Goal: Task Accomplishment & Management: Manage account settings

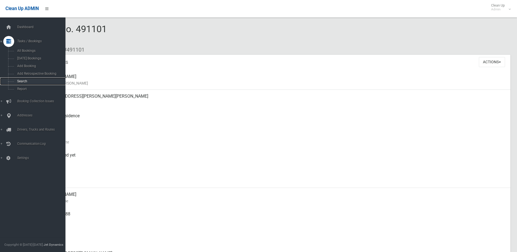
click at [17, 80] on span "Search" at bounding box center [40, 81] width 49 height 4
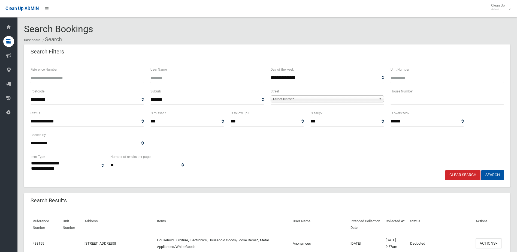
select select
click at [413, 99] on input "text" at bounding box center [446, 99] width 113 height 10
type input "**"
click at [343, 97] on span "Street Name*" at bounding box center [324, 99] width 103 height 7
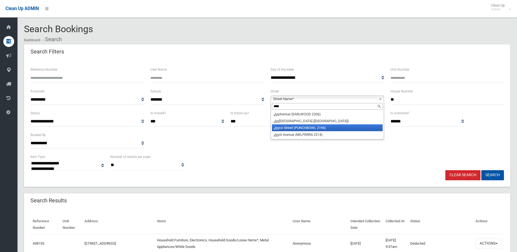
type input "***"
click at [306, 127] on li "Joy ce Street (PUNCHBOWL 2196)" at bounding box center [327, 127] width 111 height 7
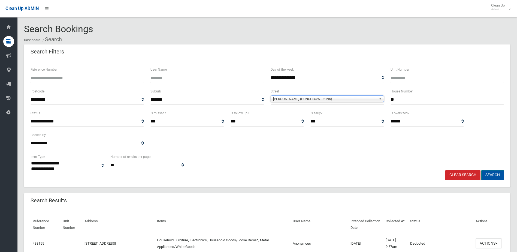
click at [490, 171] on button "Search" at bounding box center [492, 175] width 23 height 10
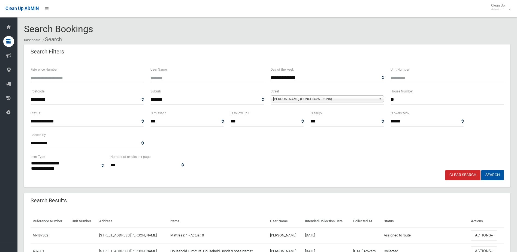
select select
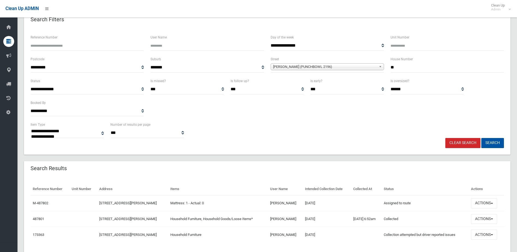
scroll to position [49, 0]
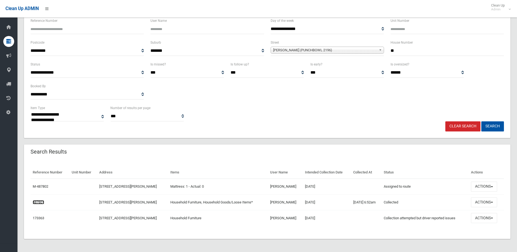
click at [42, 202] on link "487801" at bounding box center [38, 202] width 11 height 4
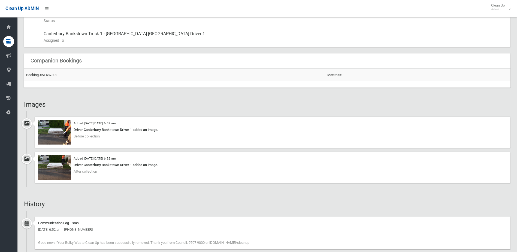
scroll to position [300, 0]
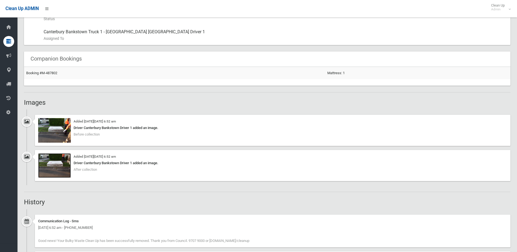
click at [53, 165] on img at bounding box center [54, 165] width 33 height 25
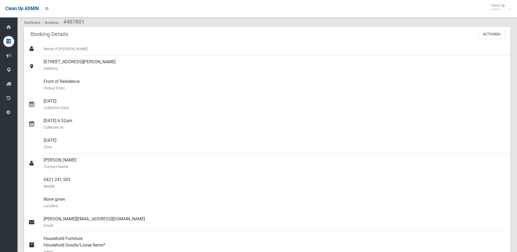
scroll to position [0, 0]
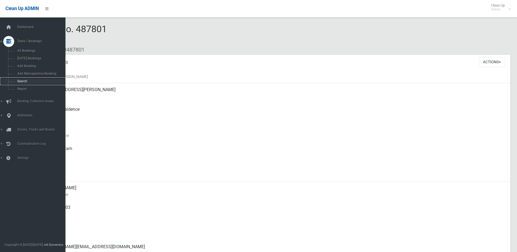
click at [23, 80] on span "Search" at bounding box center [40, 81] width 49 height 4
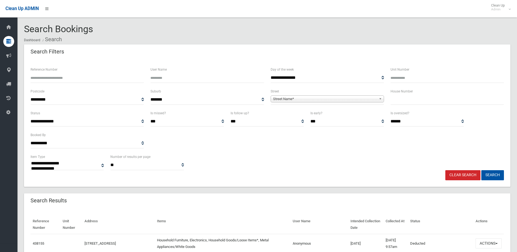
select select
click at [76, 77] on input "Reference Number" at bounding box center [86, 78] width 113 height 10
click at [79, 79] on input "Reference Number" at bounding box center [86, 78] width 113 height 10
type input "******"
click at [481, 170] on button "Search" at bounding box center [492, 175] width 23 height 10
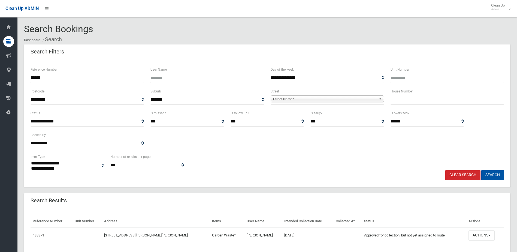
select select
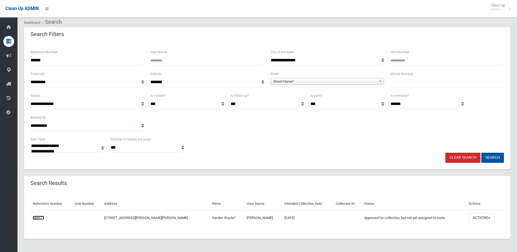
click at [35, 217] on link "488371" at bounding box center [38, 217] width 11 height 4
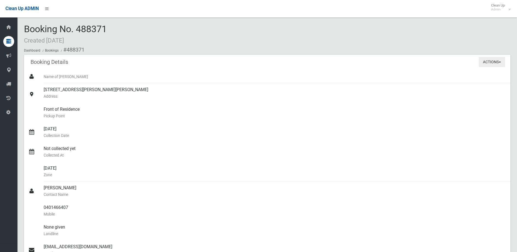
click at [488, 65] on button "Actions" at bounding box center [491, 62] width 26 height 10
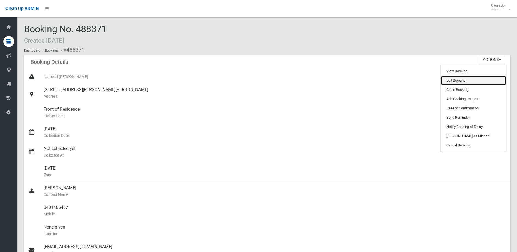
click at [453, 80] on link "Edit Booking" at bounding box center [473, 80] width 65 height 9
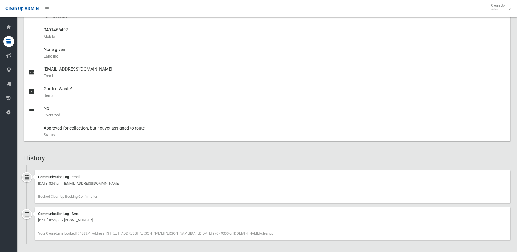
scroll to position [179, 0]
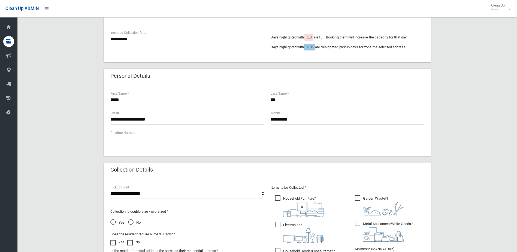
scroll to position [230, 0]
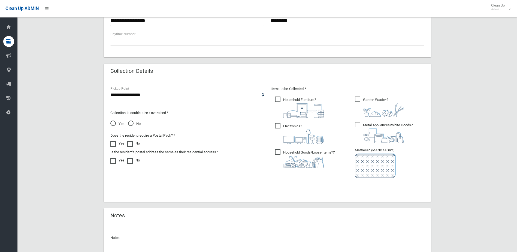
click at [133, 244] on div at bounding box center [267, 251] width 314 height 14
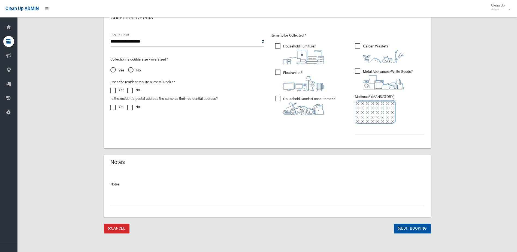
scroll to position [285, 0]
click at [124, 202] on input "text" at bounding box center [267, 199] width 314 height 10
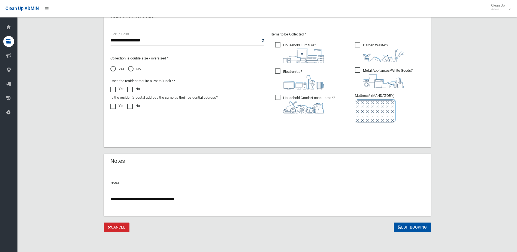
type input "**********"
click at [365, 129] on input "text" at bounding box center [389, 128] width 69 height 10
type input "*"
click at [413, 227] on button "Edit Booking" at bounding box center [411, 227] width 37 height 10
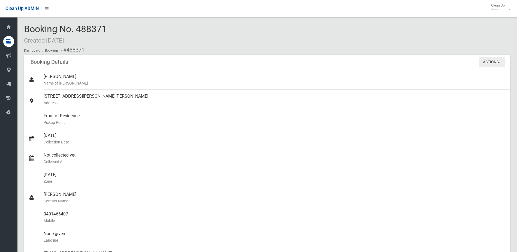
click at [483, 64] on button "Actions" at bounding box center [491, 62] width 26 height 10
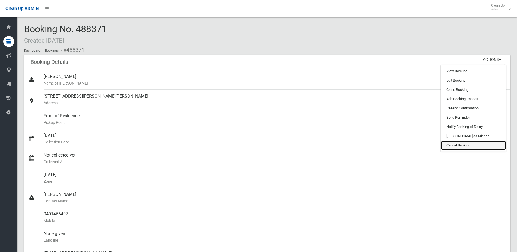
drag, startPoint x: 457, startPoint y: 144, endPoint x: 288, endPoint y: 18, distance: 210.7
click at [457, 144] on link "Cancel Booking" at bounding box center [473, 144] width 65 height 9
